Goal: Task Accomplishment & Management: Complete application form

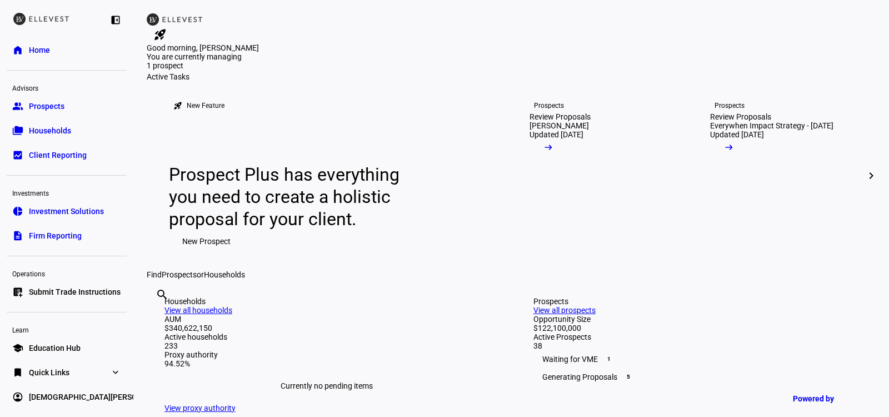
click at [76, 293] on span "Submit Trade Instructions" at bounding box center [75, 291] width 92 height 11
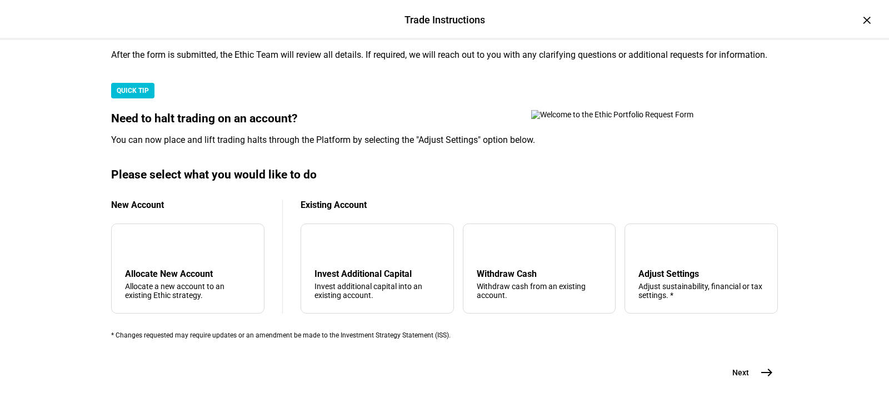
scroll to position [289, 0]
click at [460, 277] on div "arrow_downward Invest Additional Capital Invest additional capital into an exis…" at bounding box center [538, 268] width 477 height 90
click at [480, 272] on div "arrow_upward Withdraw Cash Withdraw cash from an existing account." at bounding box center [539, 268] width 153 height 90
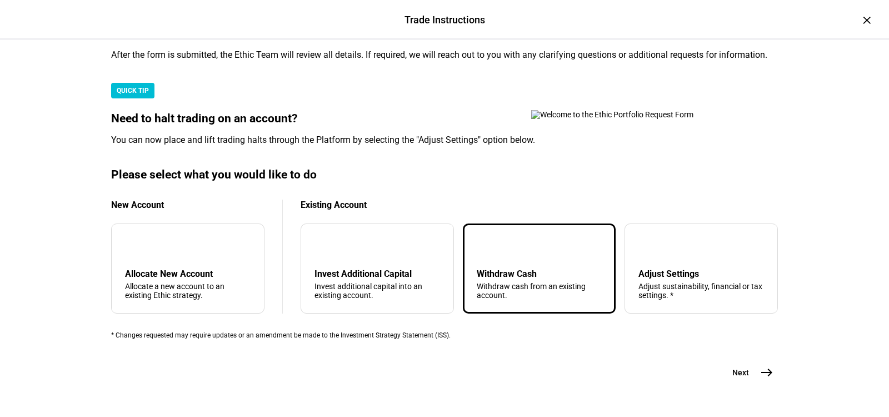
scroll to position [355, 0]
click at [745, 367] on span "Next" at bounding box center [740, 372] width 17 height 11
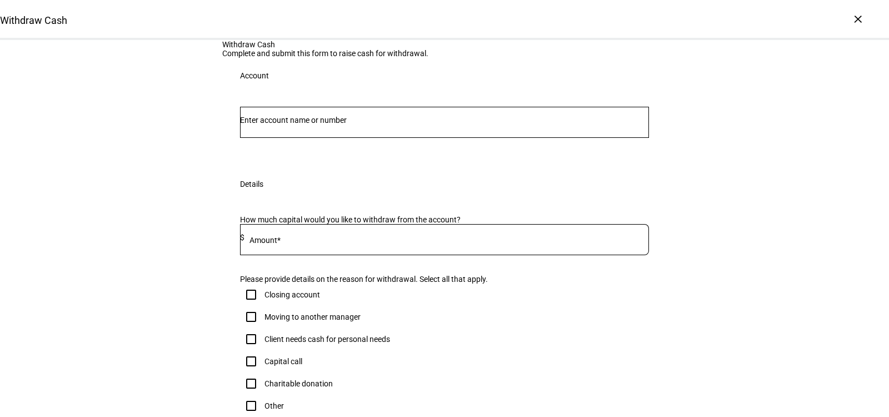
click at [483, 138] on div at bounding box center [444, 122] width 409 height 31
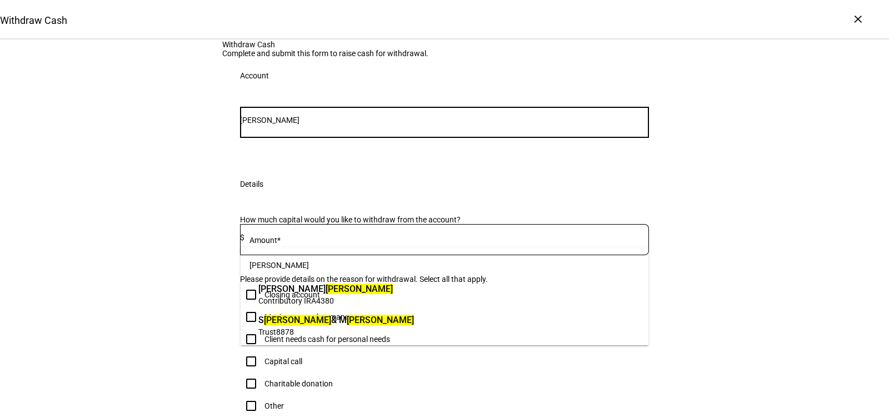
type input "[PERSON_NAME]"
click at [363, 324] on span "S [PERSON_NAME] & M [PERSON_NAME]" at bounding box center [336, 319] width 156 height 13
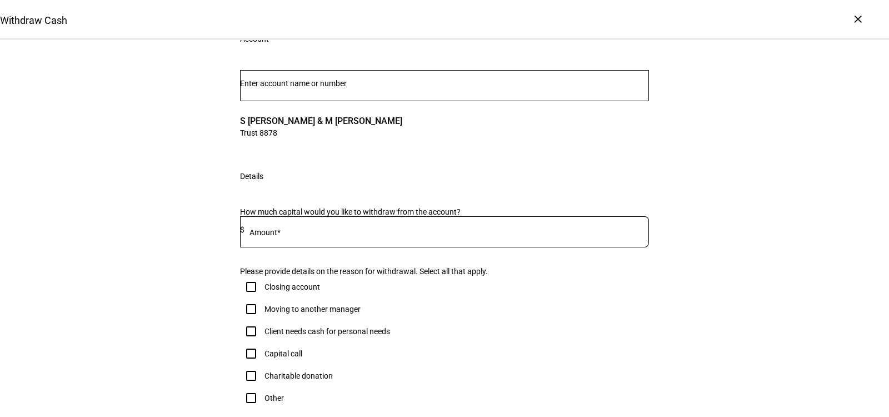
scroll to position [309, 0]
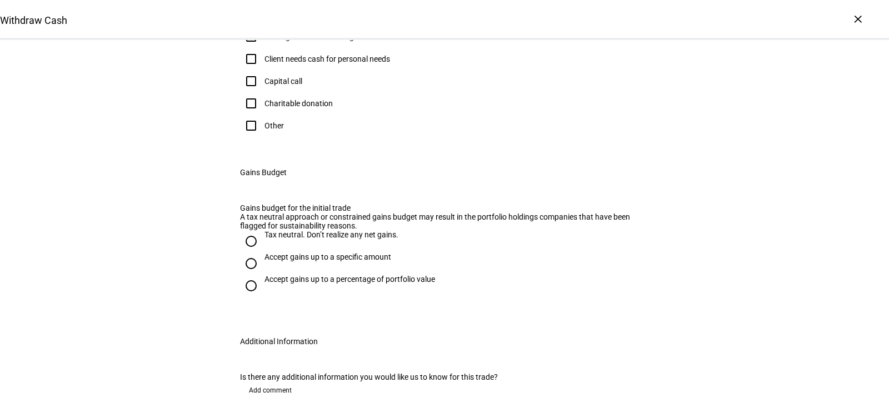
type input "7,500"
click at [272, 86] on div "Capital call" at bounding box center [283, 81] width 38 height 9
click at [262, 92] on input "Capital call" at bounding box center [251, 81] width 22 height 22
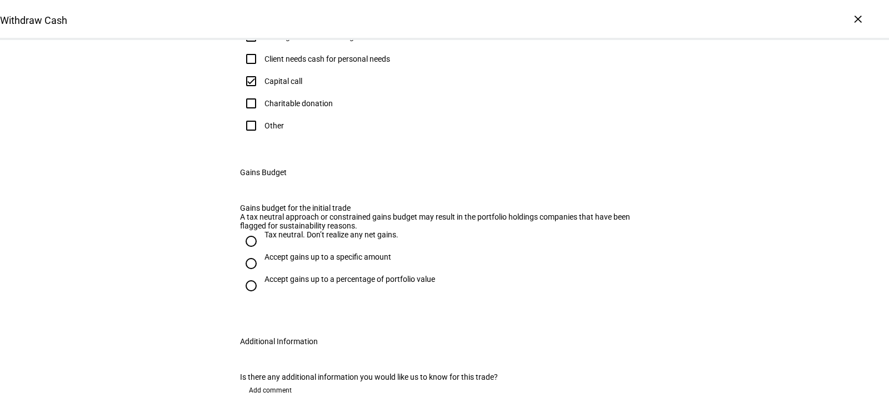
checkbox input "true"
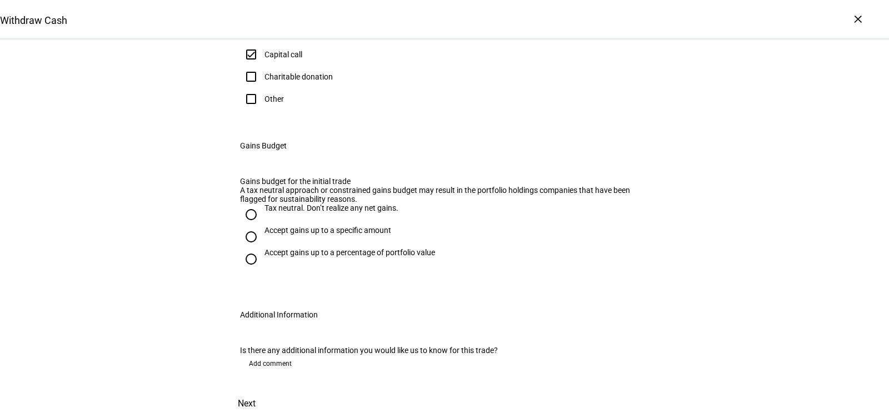
scroll to position [437, 0]
click at [329, 257] on div "Accept gains up to a percentage of portfolio value" at bounding box center [349, 252] width 171 height 9
click at [262, 270] on input "Accept gains up to a percentage of portfolio value" at bounding box center [251, 259] width 22 height 22
radio input "true"
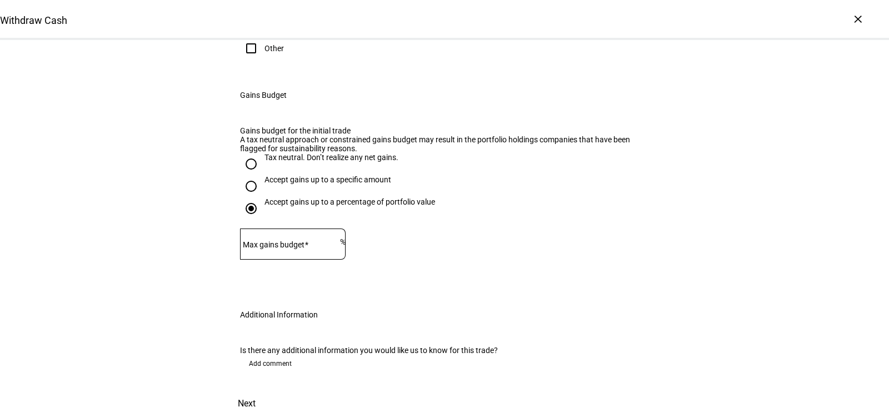
click at [294, 246] on input "Max gains budget" at bounding box center [290, 241] width 100 height 9
type input "1"
click at [545, 228] on eth-radio-group "Tax neutral. Don’t realize any net gains. Accept gains up to a specific amount …" at bounding box center [444, 191] width 409 height 76
click at [271, 390] on span at bounding box center [246, 403] width 49 height 27
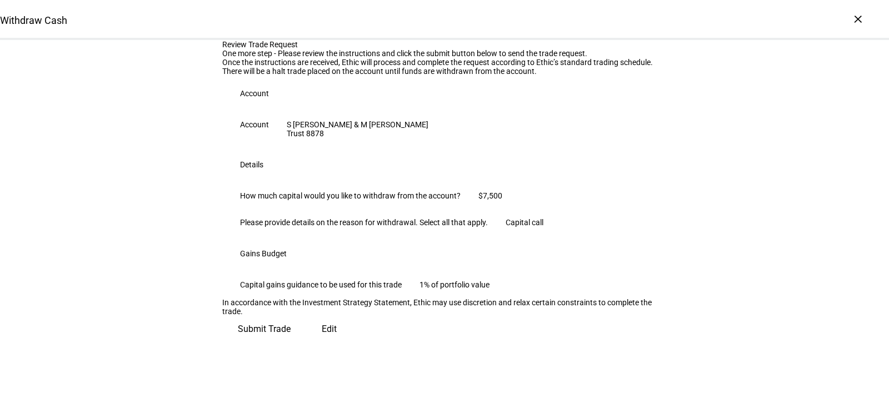
scroll to position [182, 0]
click at [306, 342] on span at bounding box center [264, 328] width 84 height 27
